Goal: Information Seeking & Learning: Compare options

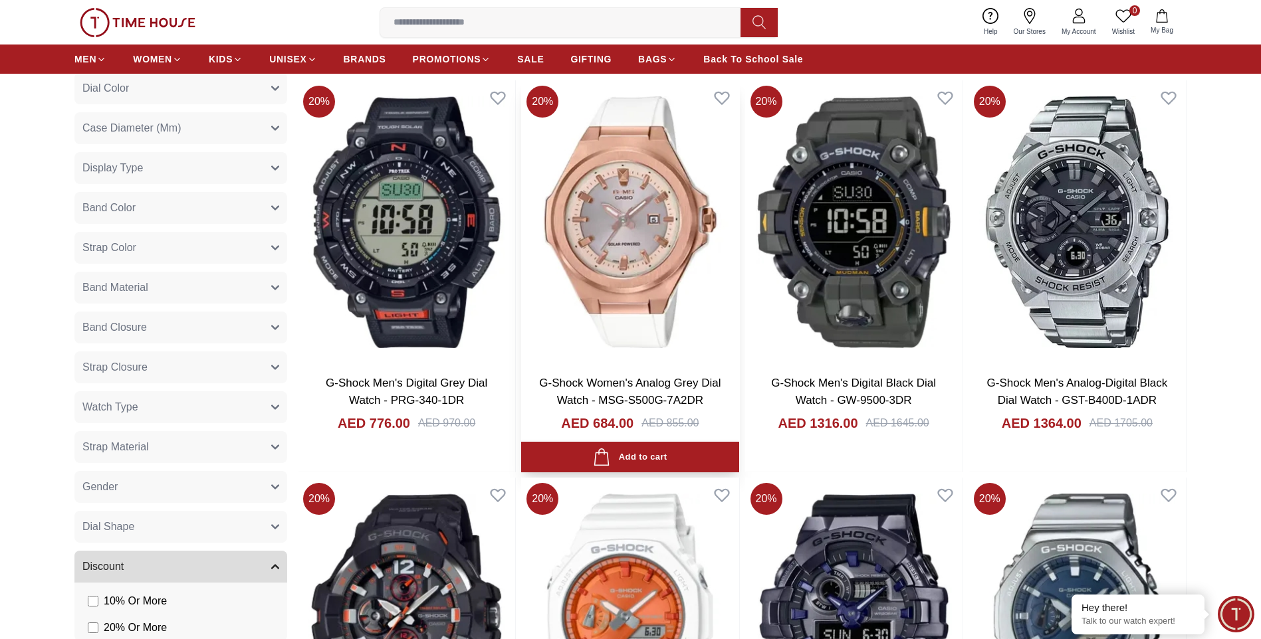
scroll to position [864, 0]
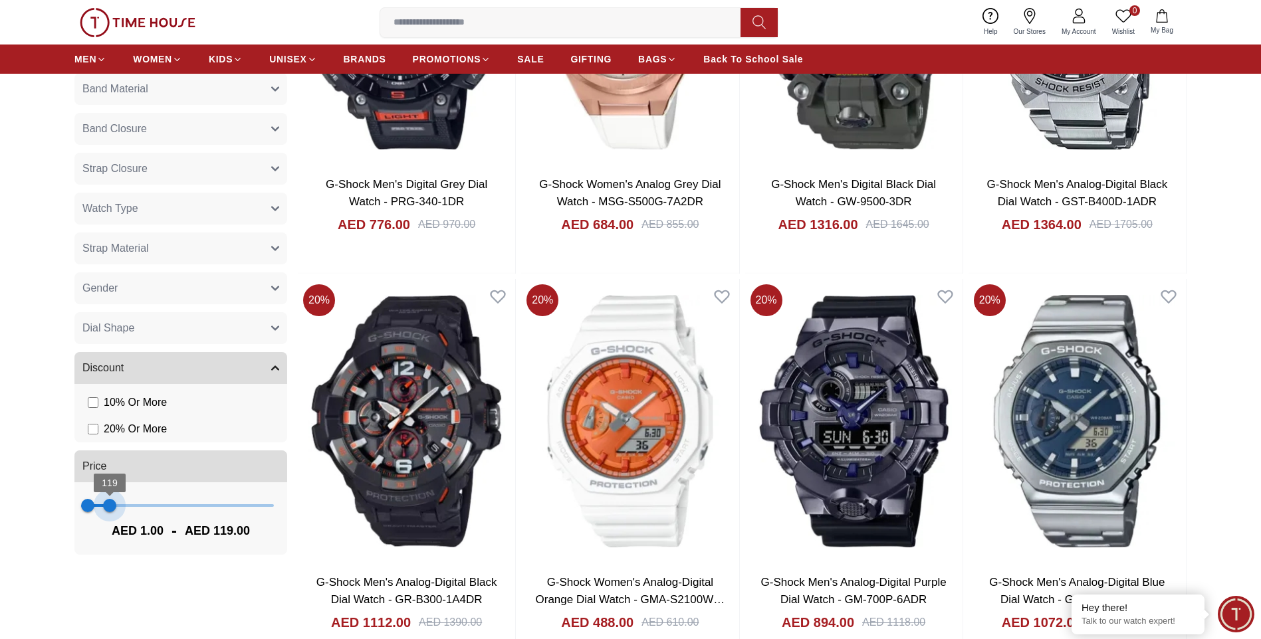
drag, startPoint x: 271, startPoint y: 499, endPoint x: 110, endPoint y: 515, distance: 162.3
click at [110, 512] on span "119" at bounding box center [109, 505] width 13 height 13
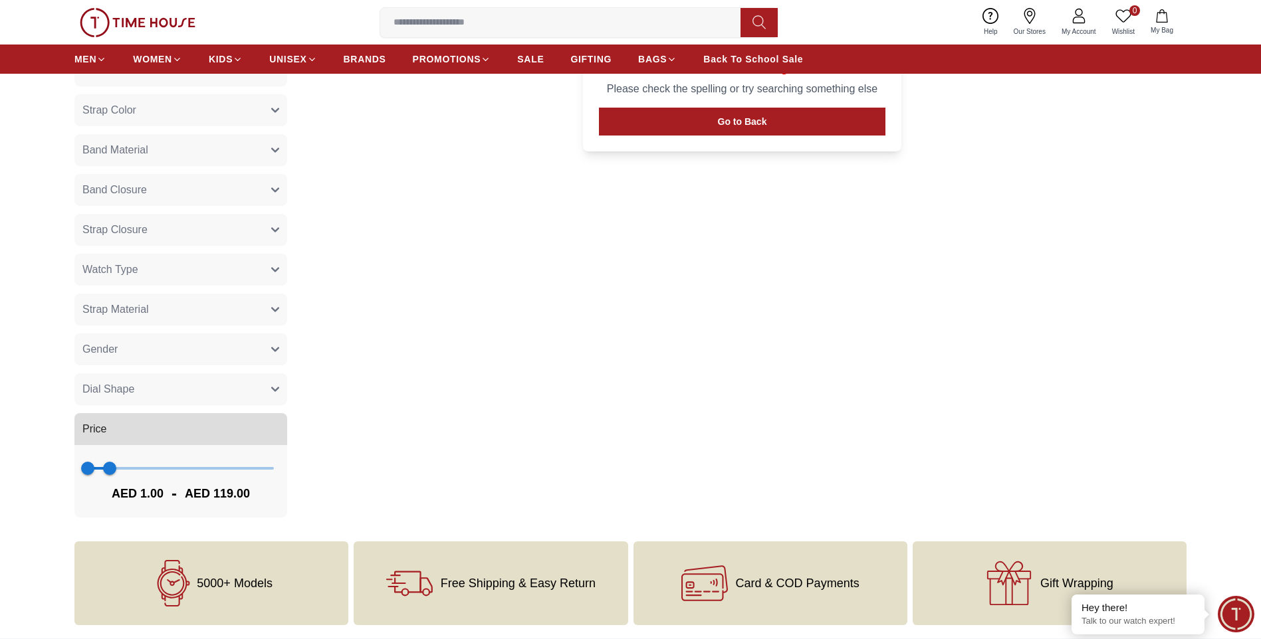
scroll to position [799, 0]
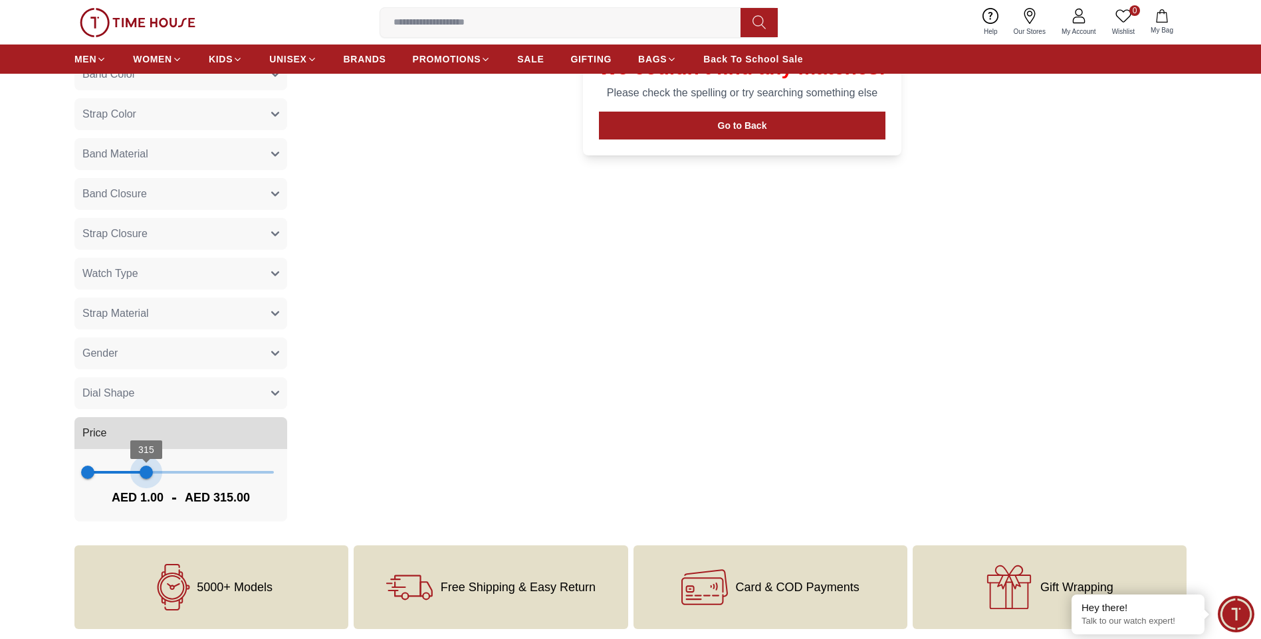
drag, startPoint x: 111, startPoint y: 473, endPoint x: 146, endPoint y: 475, distance: 35.3
click at [146, 475] on span "315" at bounding box center [146, 472] width 13 height 13
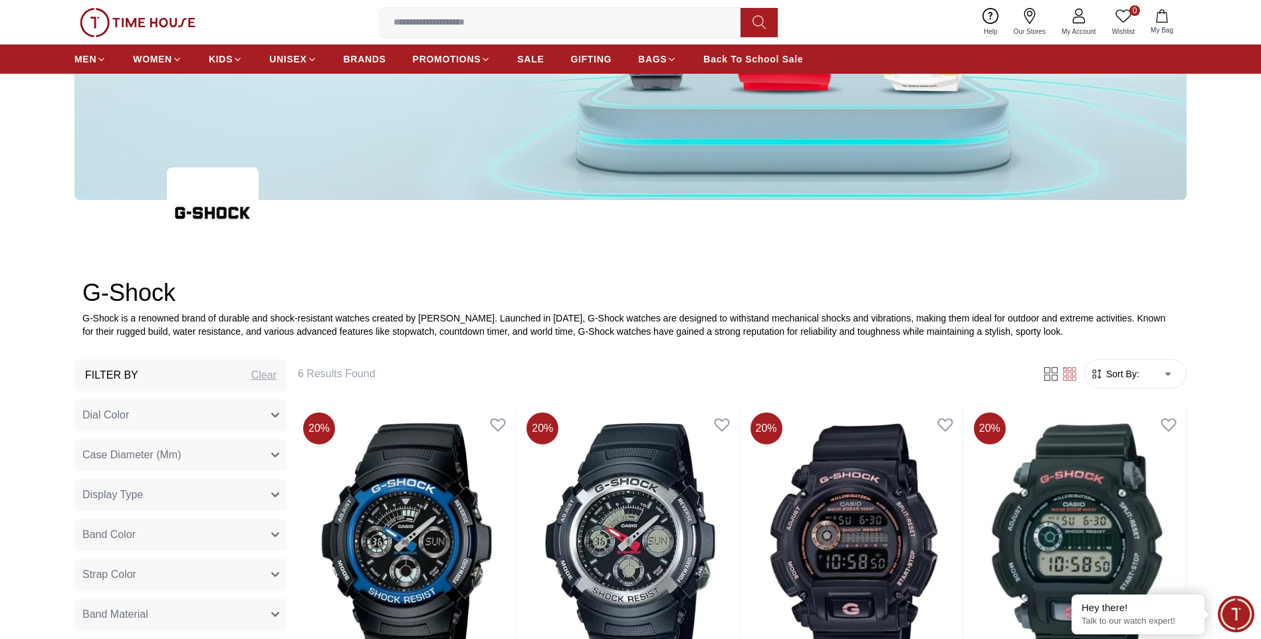
scroll to position [334, 0]
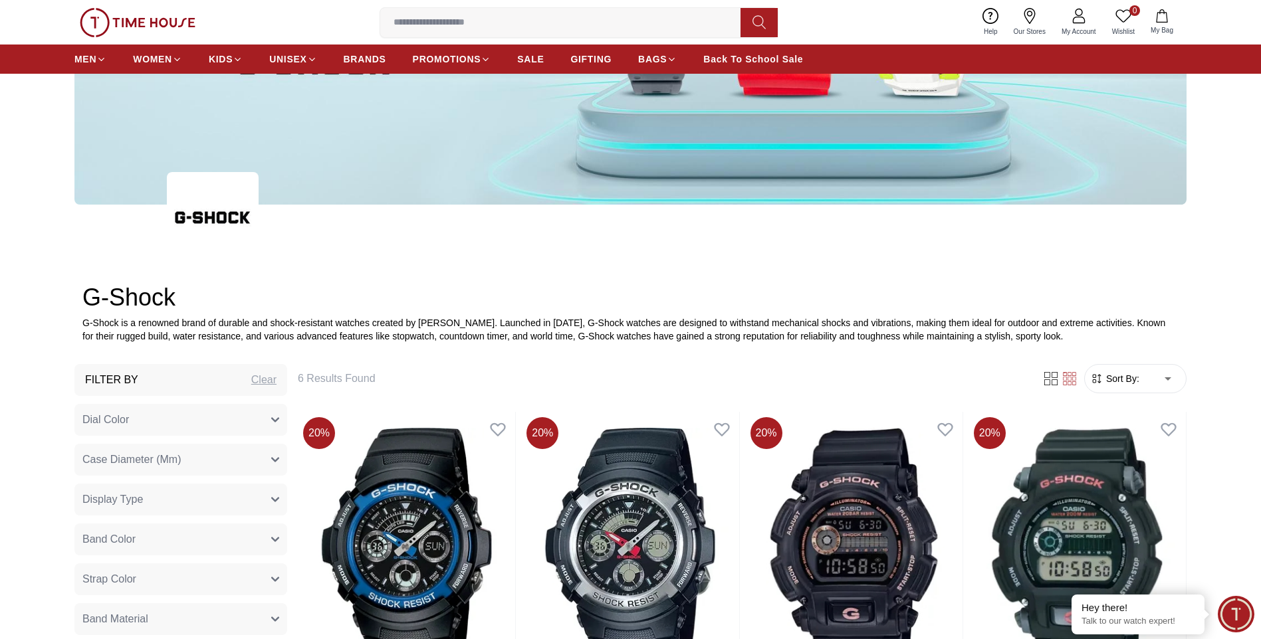
type input "***"
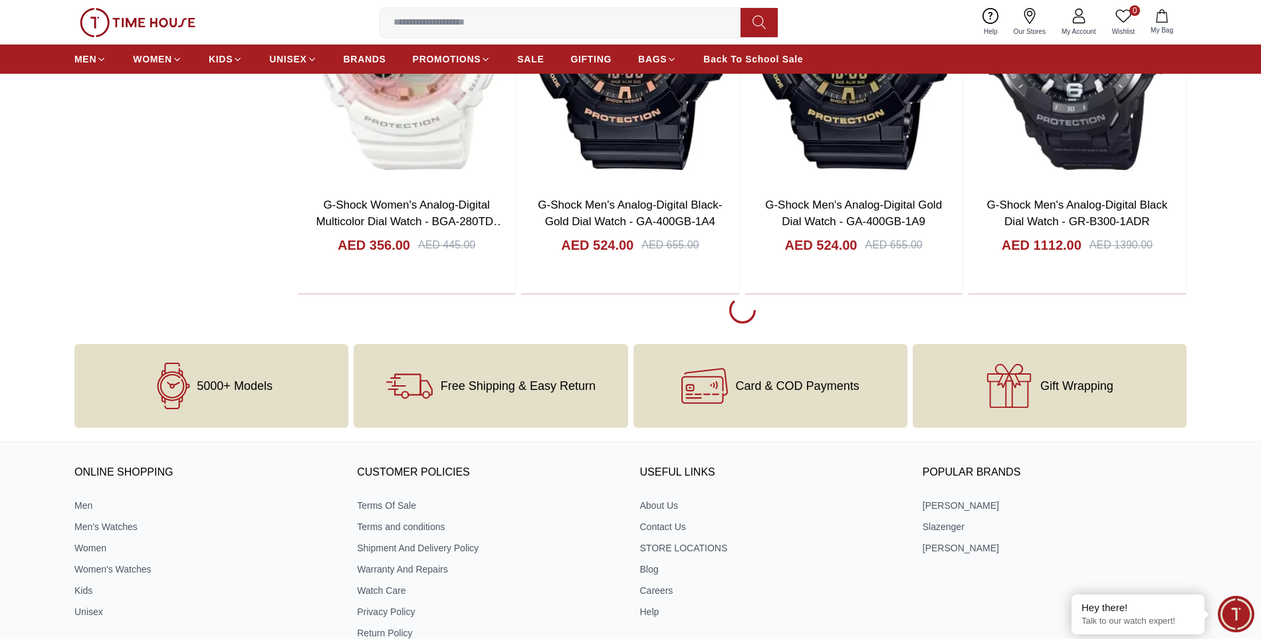
scroll to position [2459, 0]
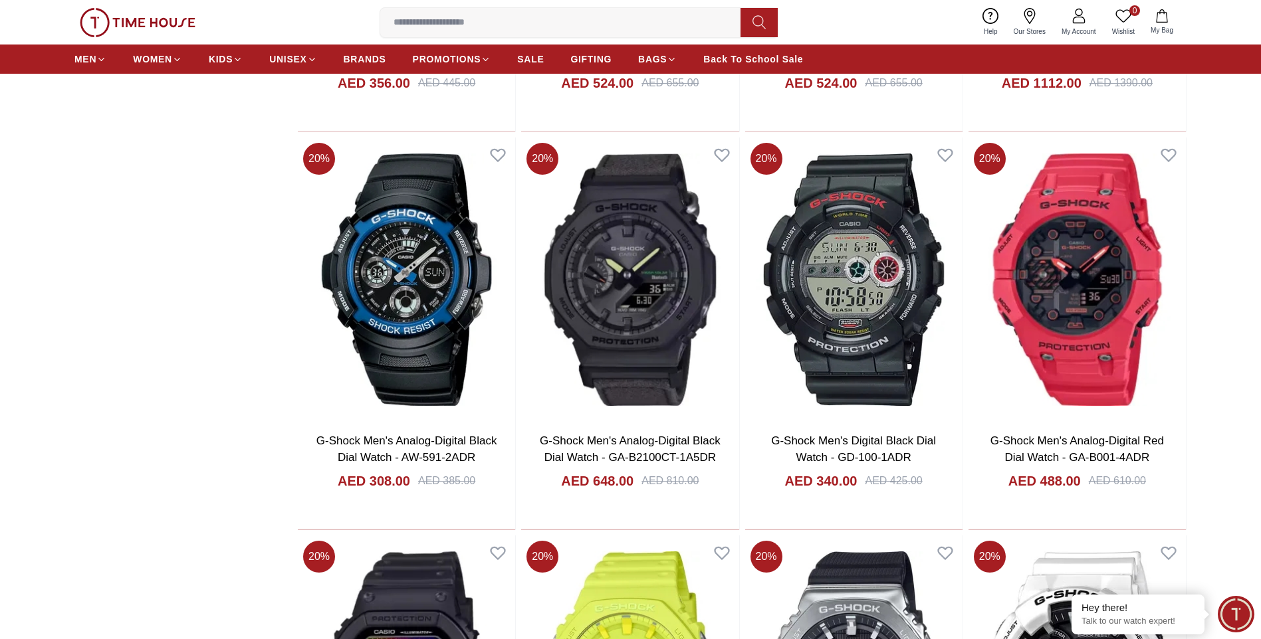
scroll to position [2659, 0]
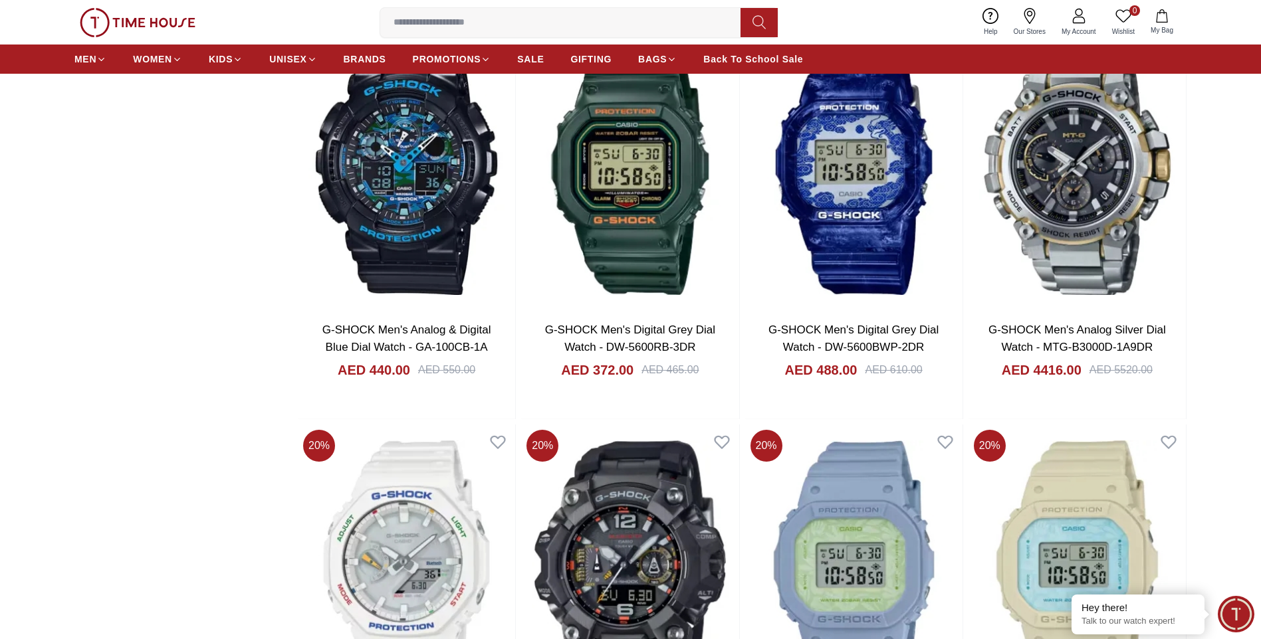
scroll to position [4719, 0]
